Goal: Information Seeking & Learning: Check status

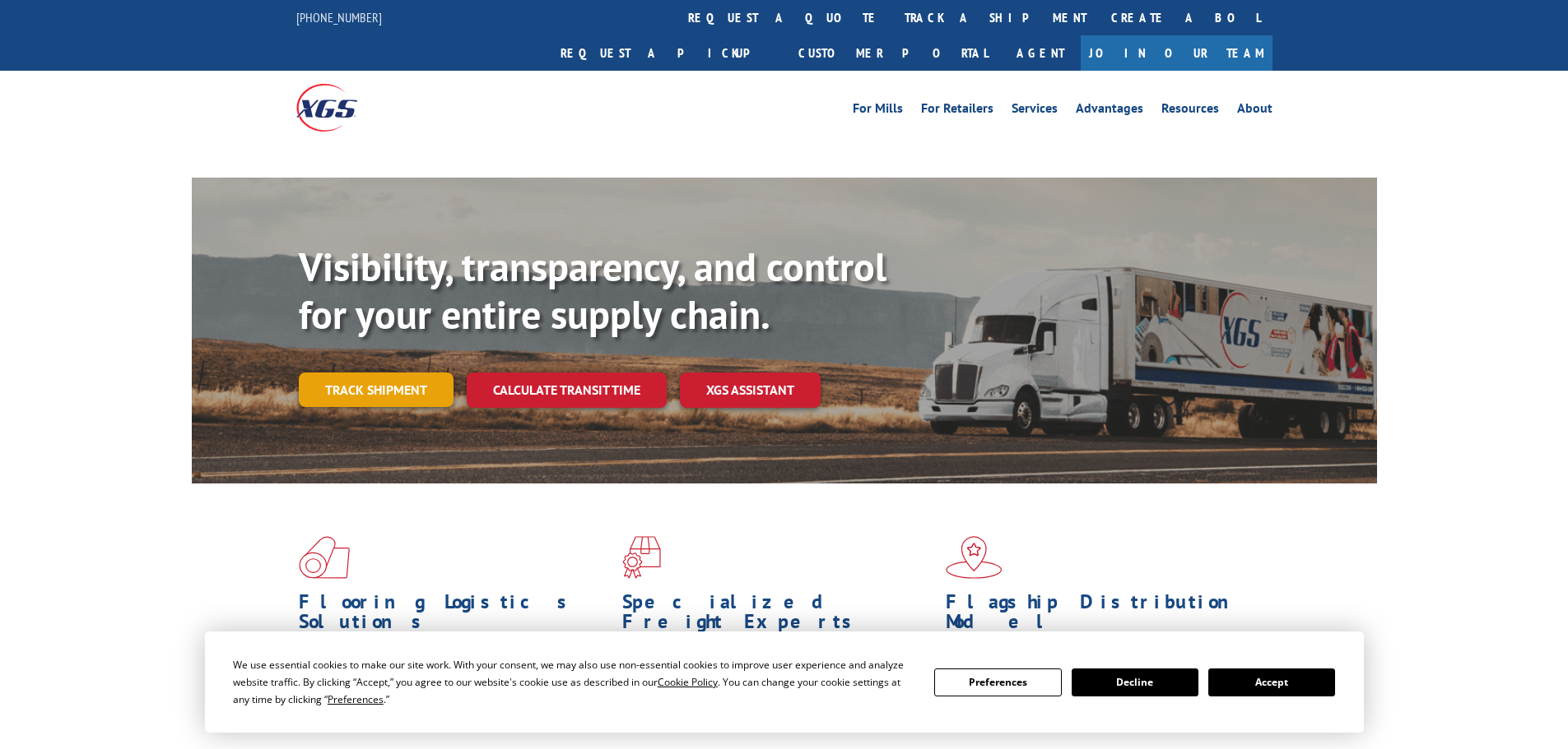
click at [404, 373] on link "Track shipment" at bounding box center [376, 390] width 155 height 35
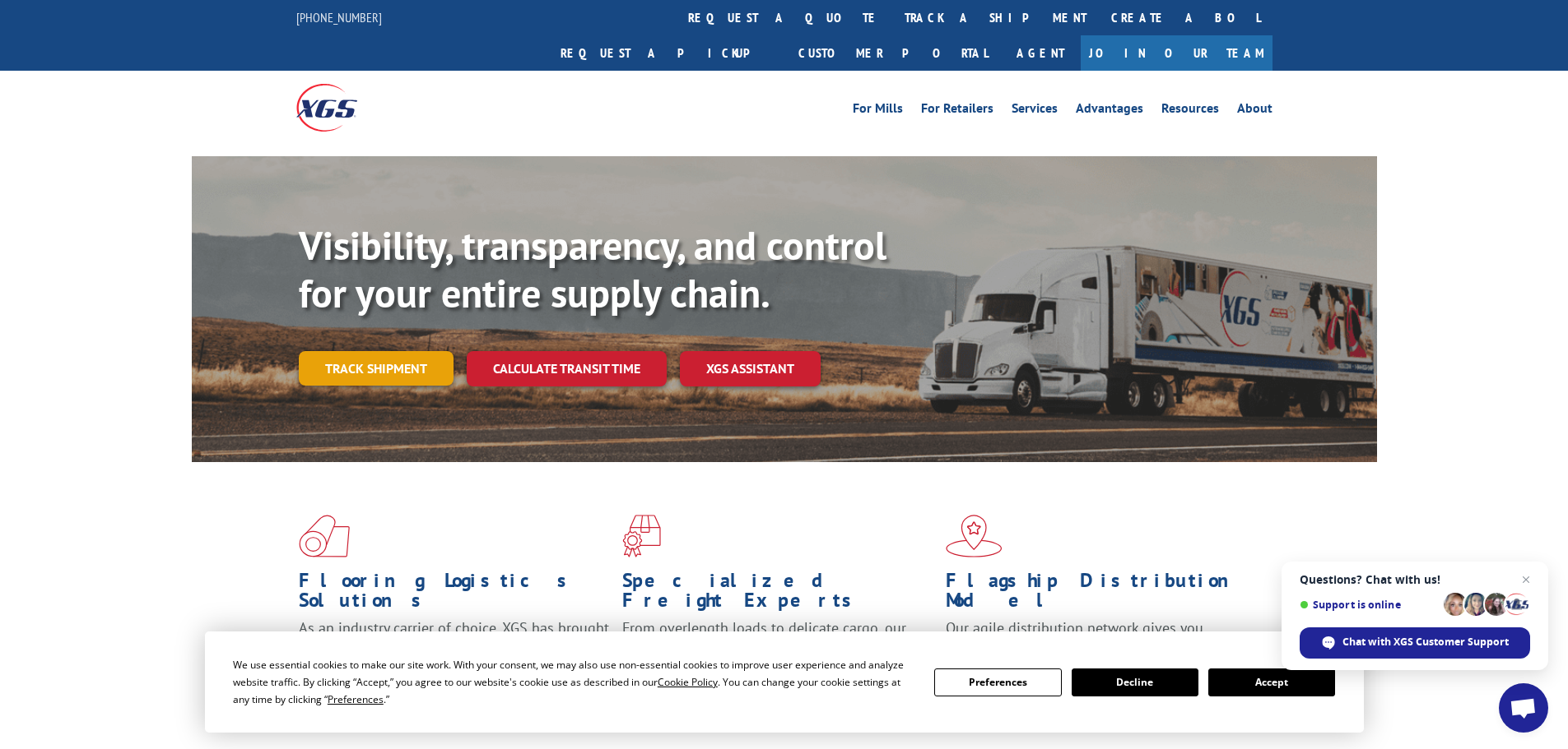
click at [325, 351] on link "Track shipment" at bounding box center [376, 368] width 155 height 35
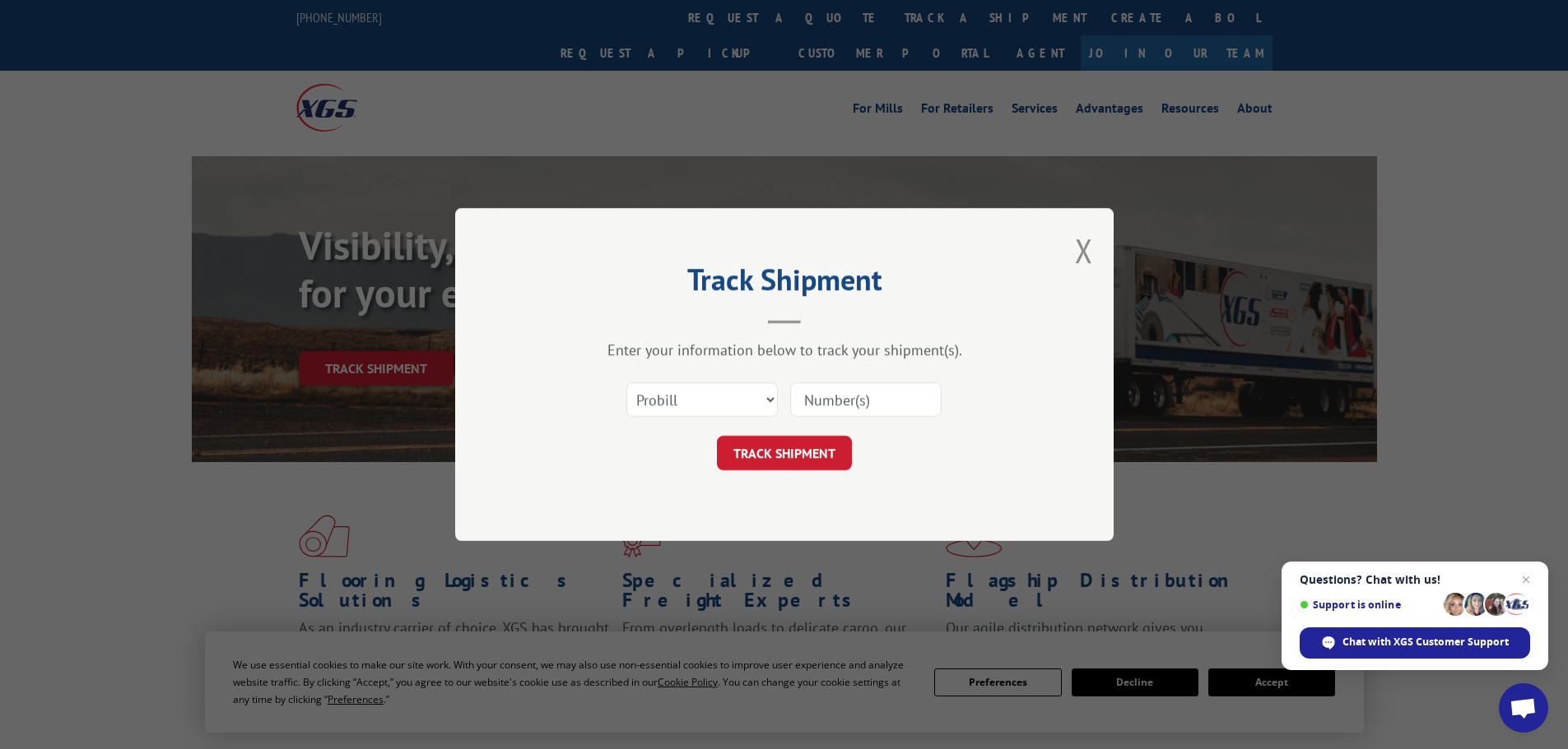
click at [873, 430] on form "Select category... Probill BOL PO TRACK SHIPMENT" at bounding box center [785, 421] width 494 height 98
click at [881, 412] on input at bounding box center [866, 399] width 151 height 35
paste input "15535065"
type input "15535065"
click at [820, 457] on button "TRACK SHIPMENT" at bounding box center [784, 452] width 135 height 35
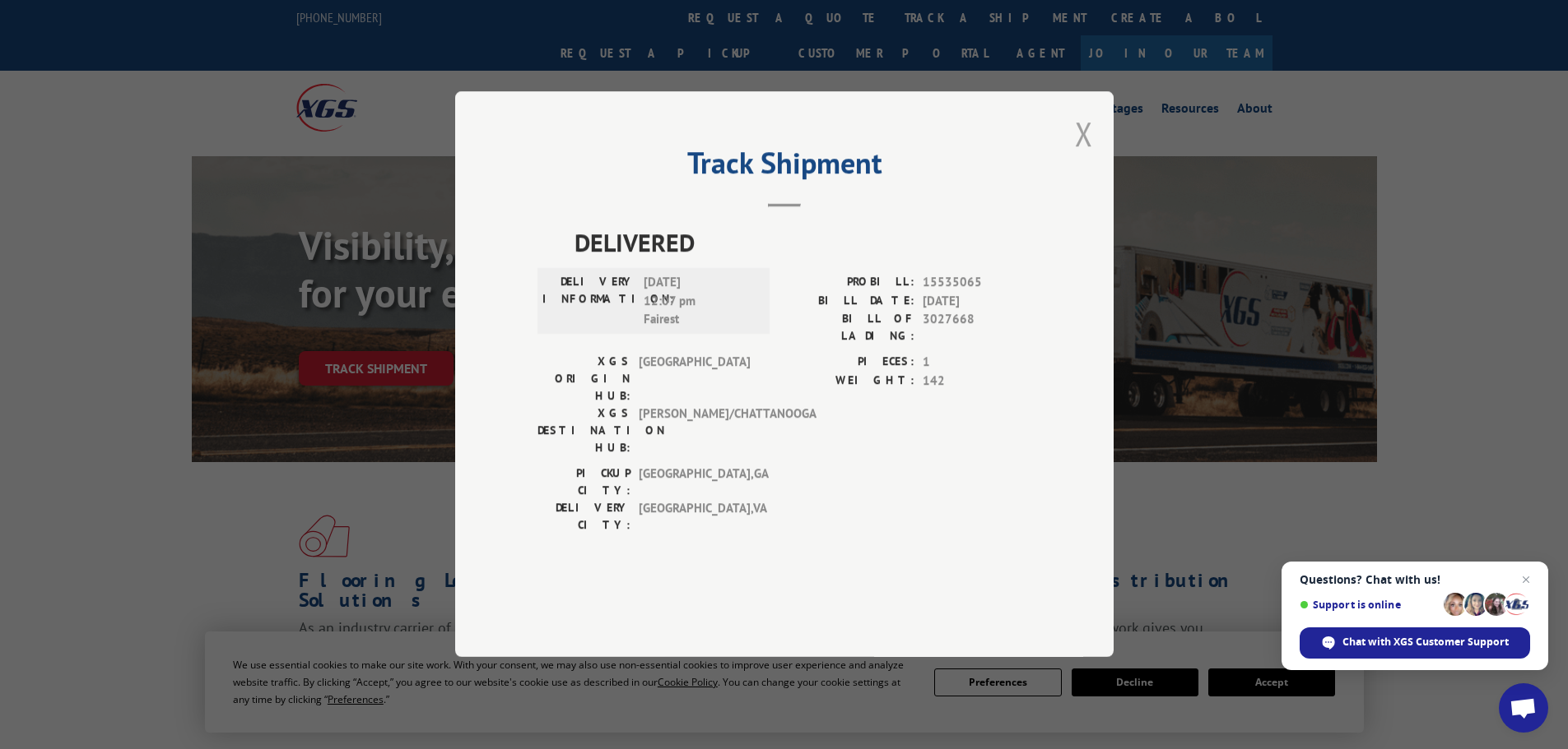
click at [1091, 156] on button "Close modal" at bounding box center [1083, 133] width 18 height 43
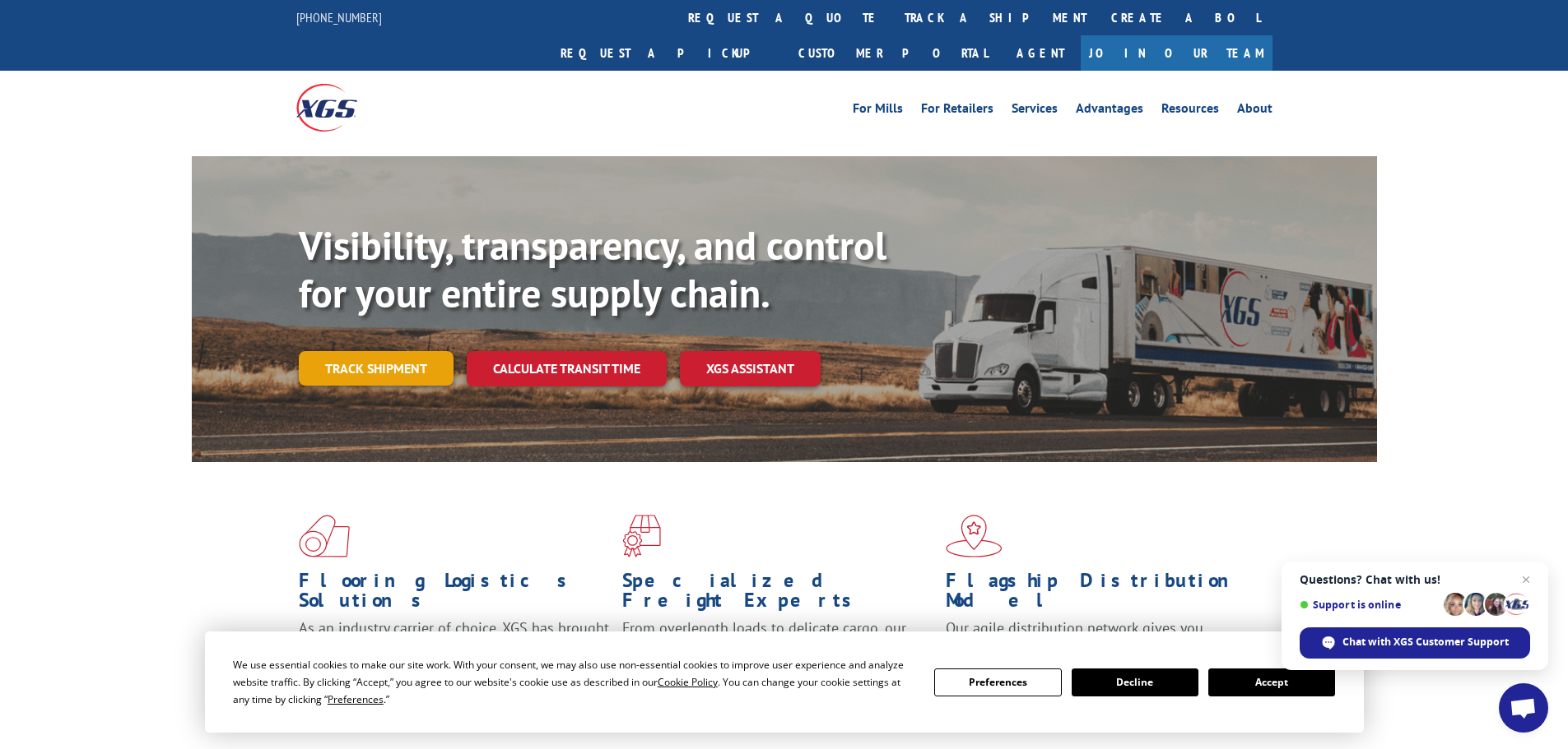
click at [387, 351] on link "Track shipment" at bounding box center [376, 368] width 155 height 35
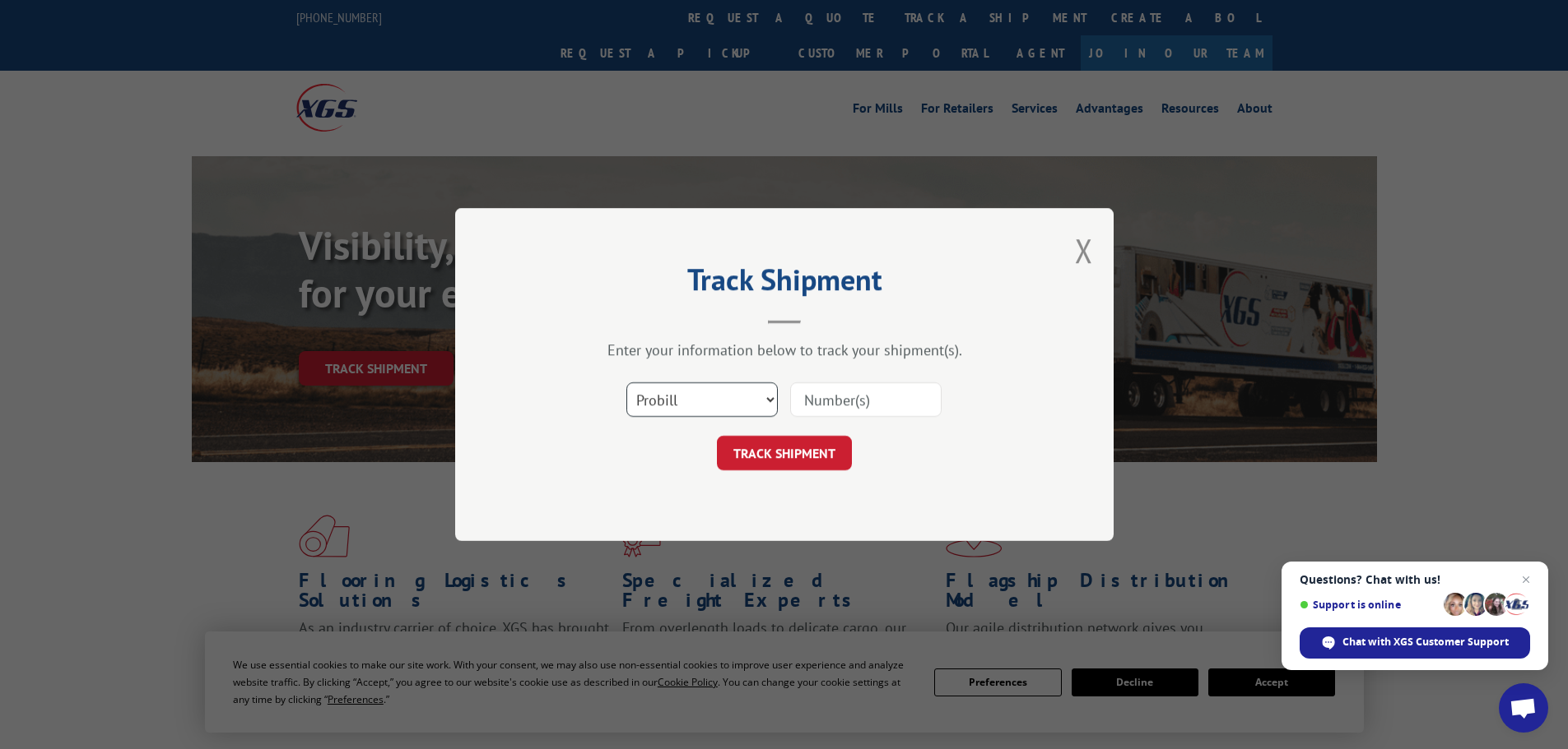
click at [663, 391] on select "Select category... Probill BOL PO" at bounding box center [702, 399] width 151 height 35
select select "po"
click at [626, 382] on select "Select category... Probill BOL PO" at bounding box center [702, 399] width 151 height 35
click at [809, 395] on input at bounding box center [866, 399] width 151 height 35
paste input "15535065"
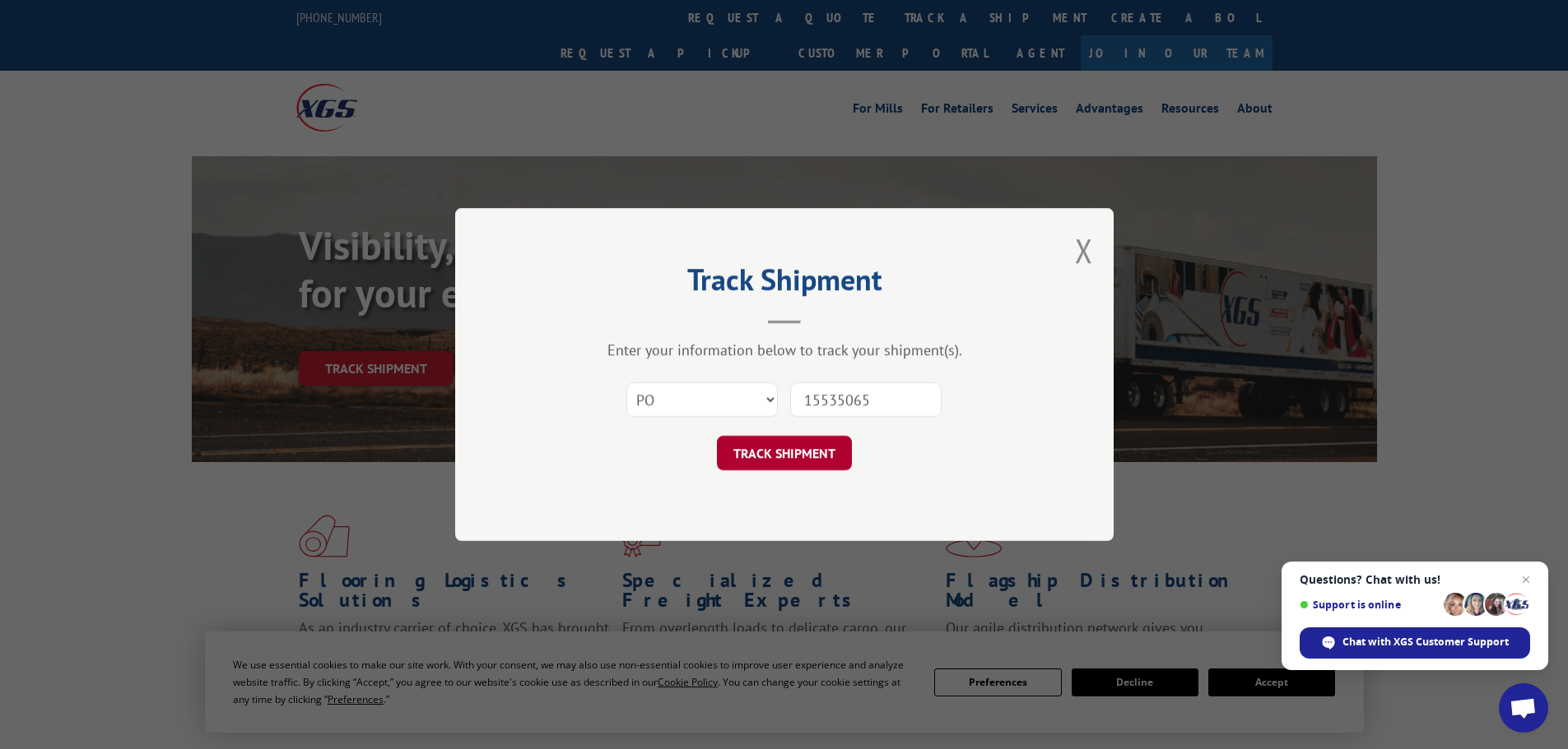
type input "15535065"
click at [831, 452] on button "TRACK SHIPMENT" at bounding box center [784, 452] width 135 height 35
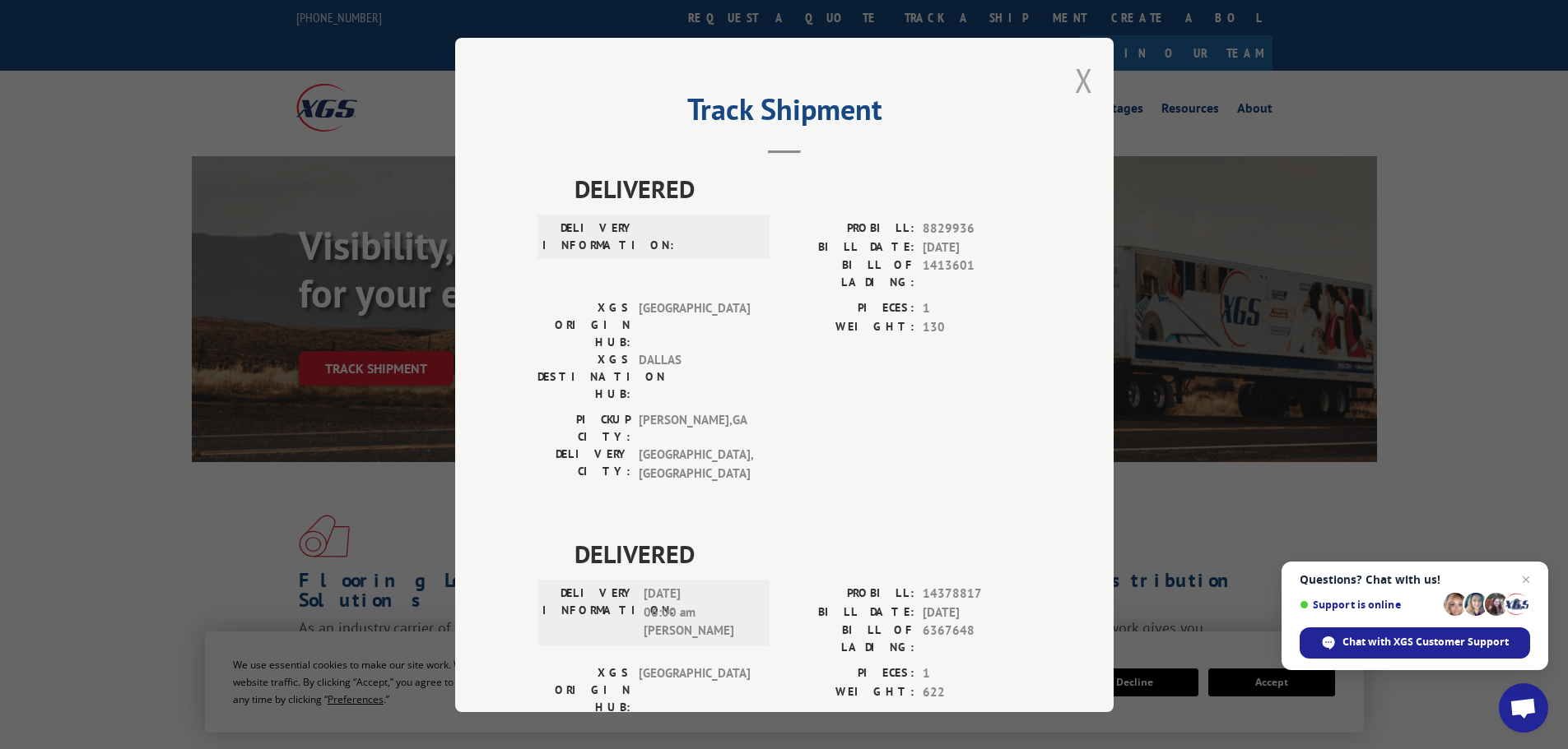
click at [1075, 89] on button "Close modal" at bounding box center [1083, 80] width 18 height 43
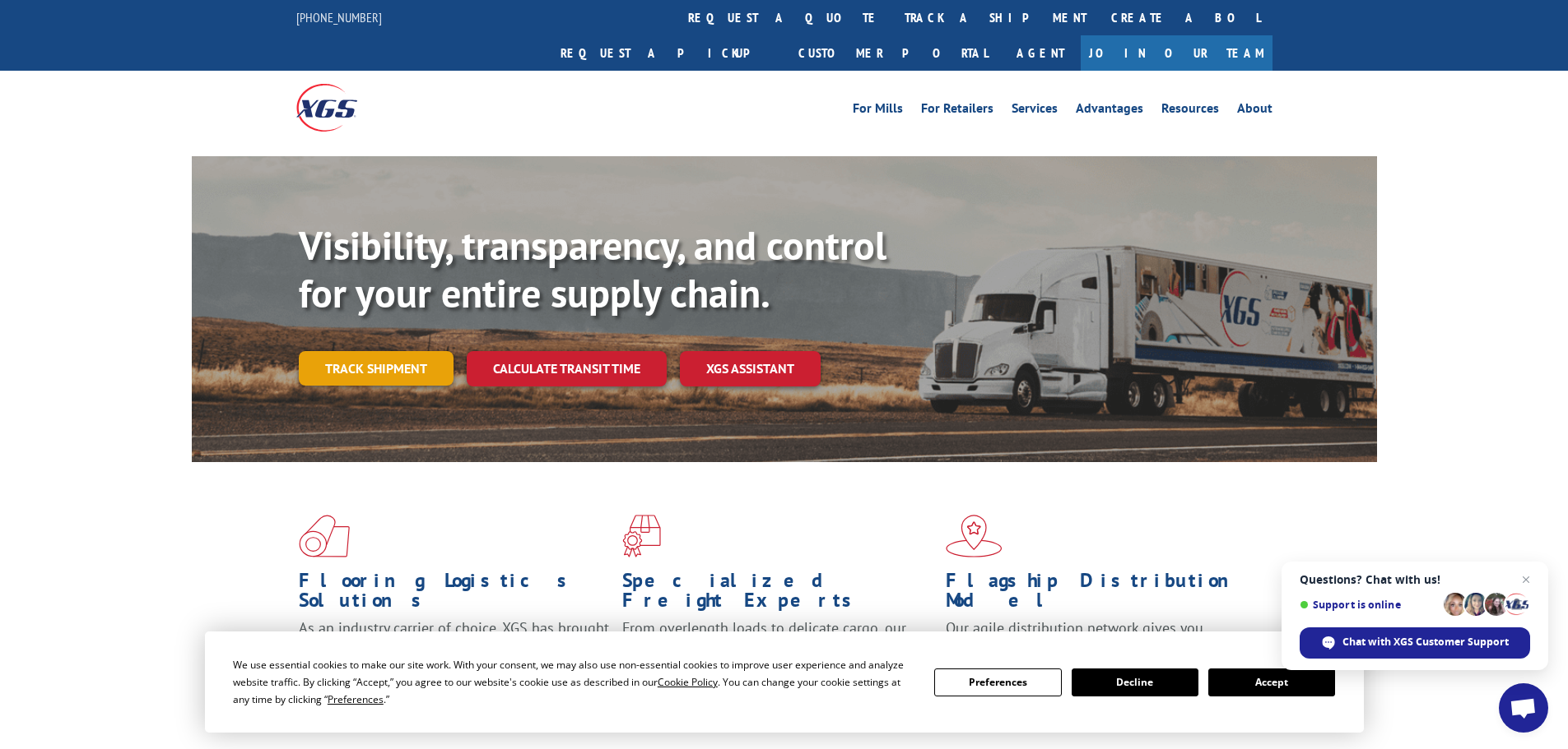
drag, startPoint x: 384, startPoint y: 353, endPoint x: 389, endPoint y: 343, distance: 11.2
click at [384, 353] on div "Visibility, transparency, and control for your entire supply chain. Track shipm…" at bounding box center [837, 336] width 1078 height 229
click at [389, 351] on link "Track shipment" at bounding box center [376, 368] width 155 height 35
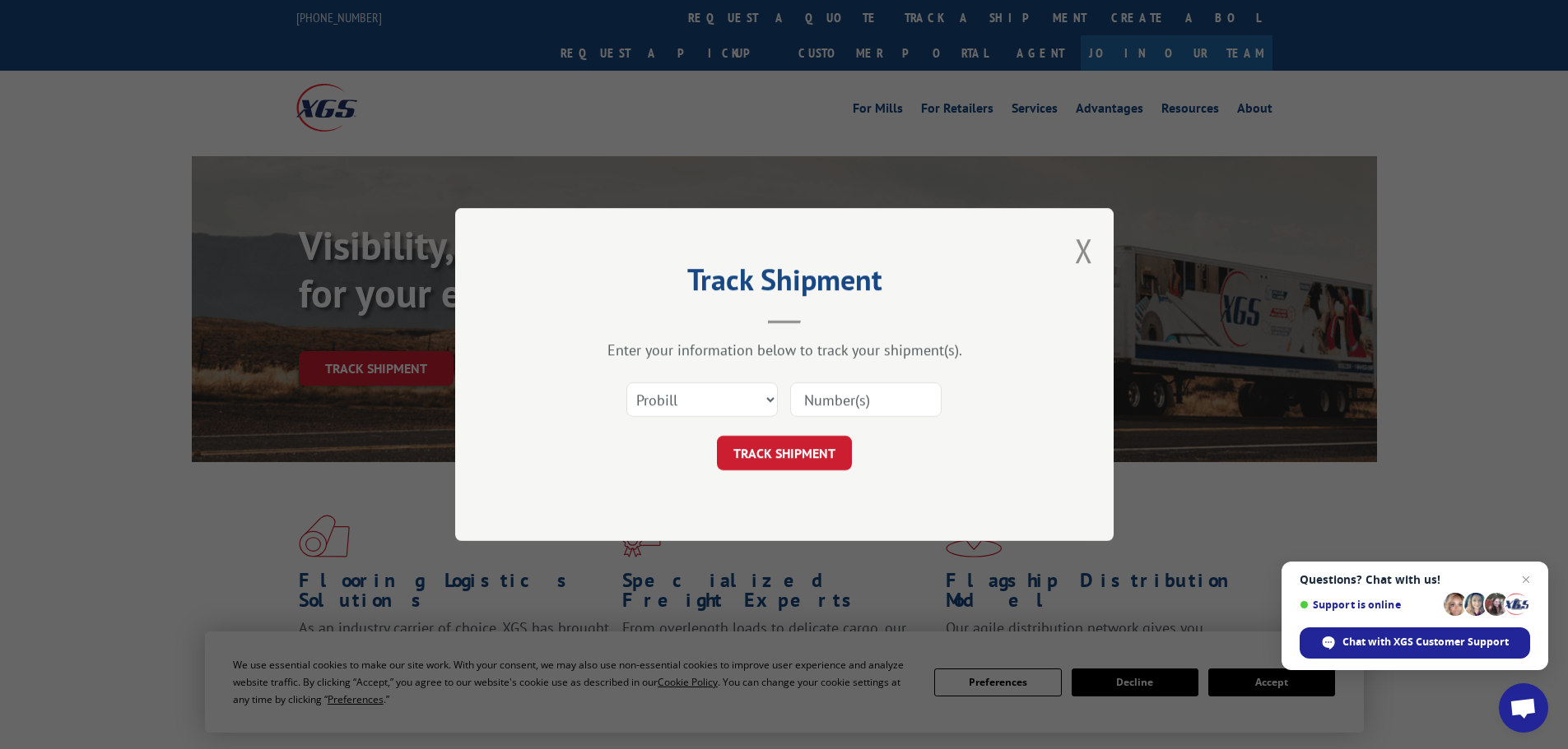
click at [866, 390] on input at bounding box center [866, 399] width 151 height 35
paste input "15535066"
type input "15535066"
click at [697, 402] on select "Select category... Probill BOL PO" at bounding box center [702, 399] width 151 height 35
select select "po"
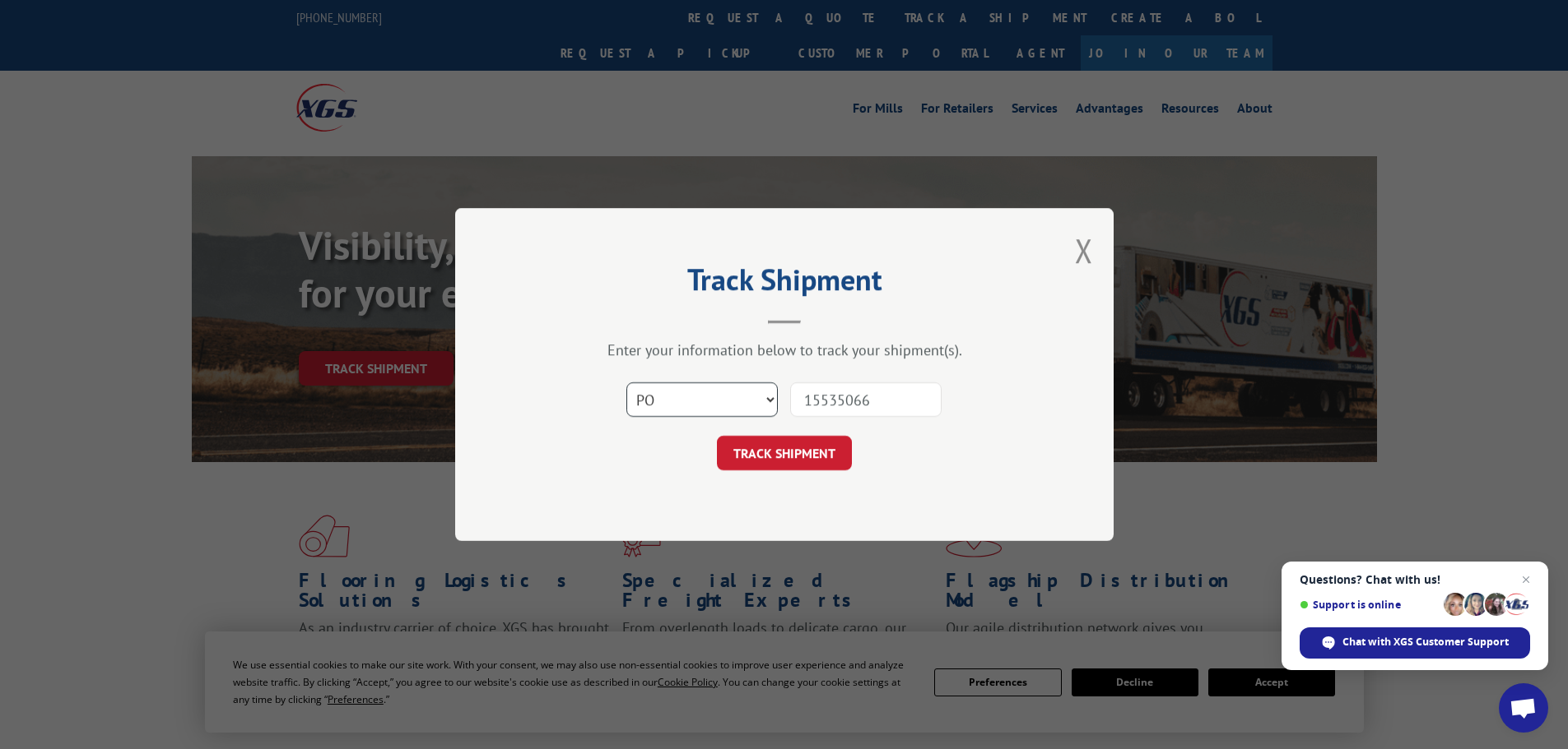
click at [626, 382] on select "Select category... Probill BOL PO" at bounding box center [702, 399] width 151 height 35
click at [803, 459] on button "TRACK SHIPMENT" at bounding box center [784, 452] width 135 height 35
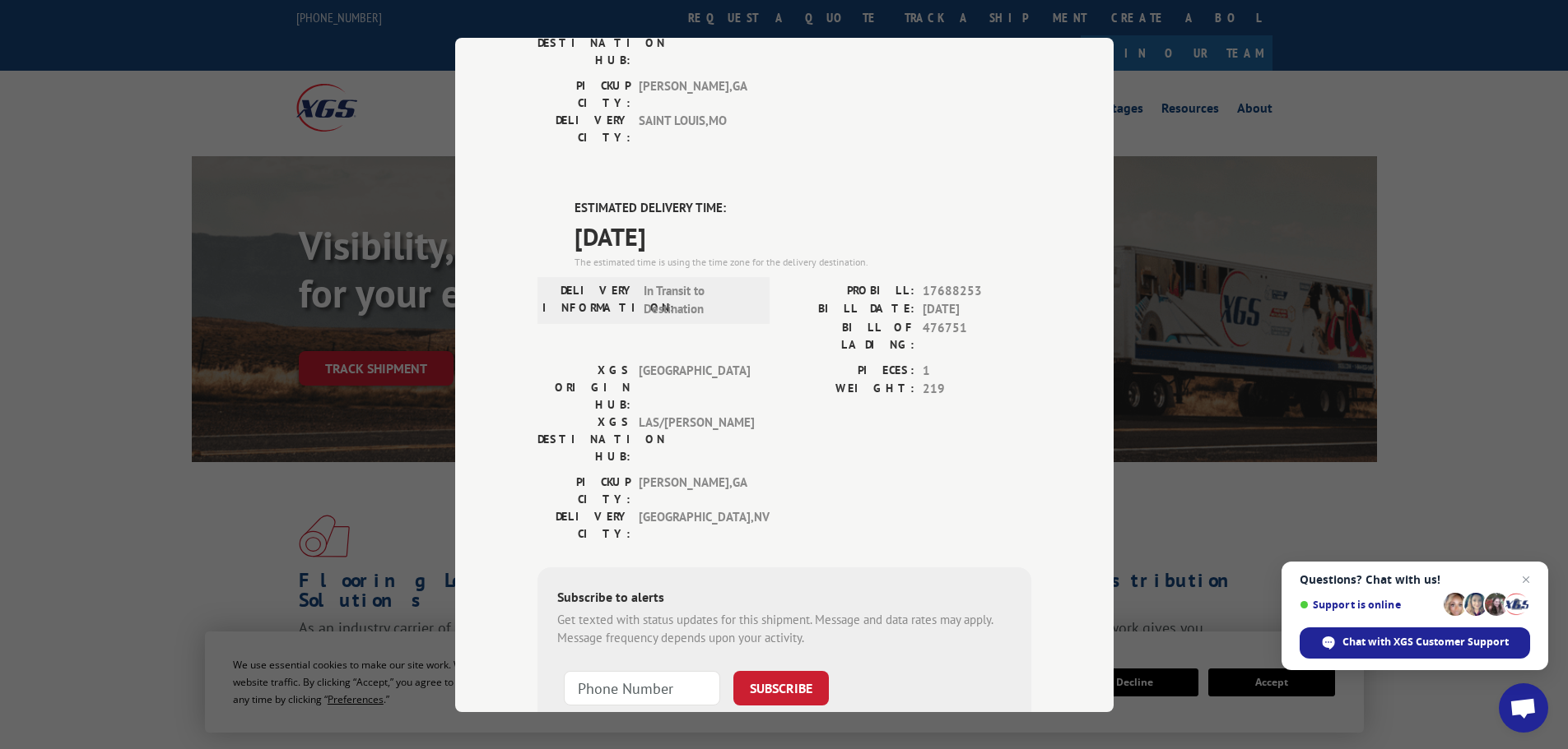
scroll to position [335, 0]
